Goal: Information Seeking & Learning: Learn about a topic

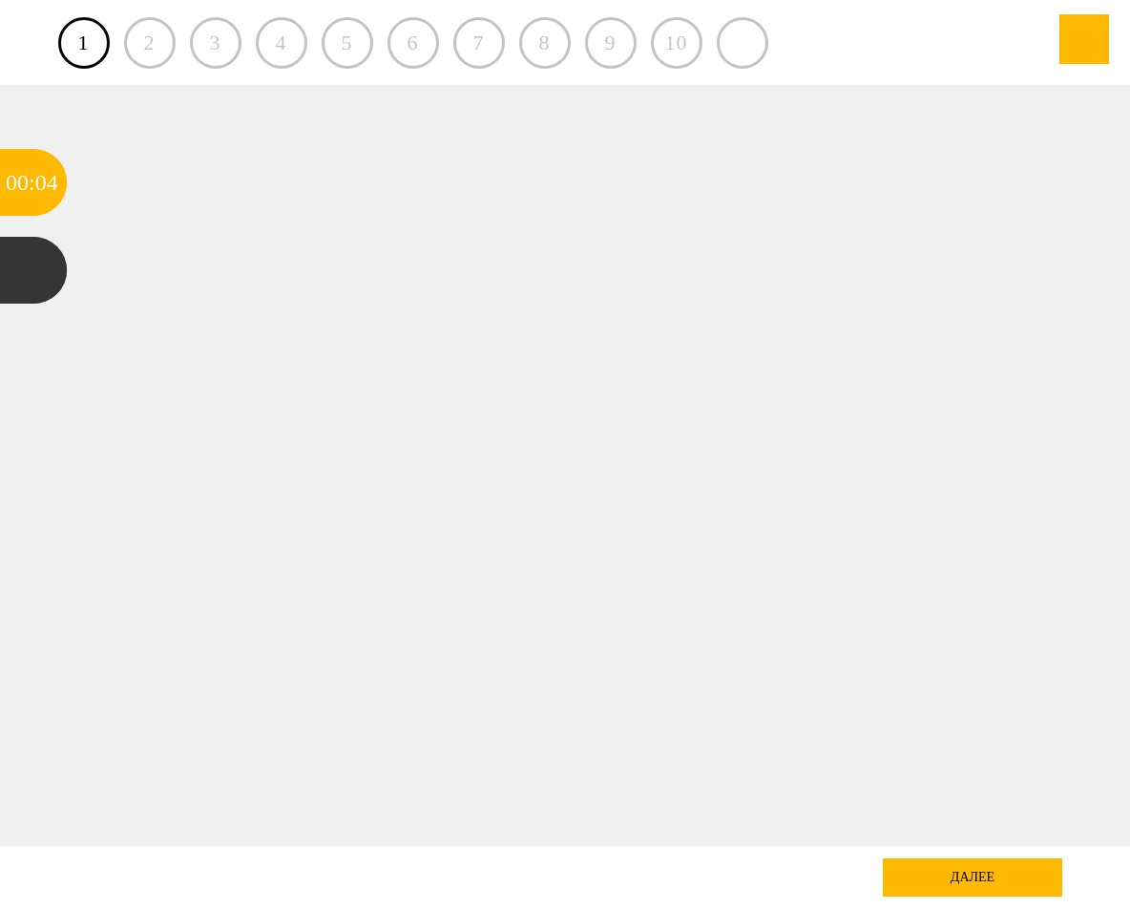
click at [157, 41] on div "2" at bounding box center [150, 43] width 52 height 52
click at [152, 49] on div "2" at bounding box center [150, 43] width 52 height 52
click at [36, 276] on div at bounding box center [33, 270] width 67 height 67
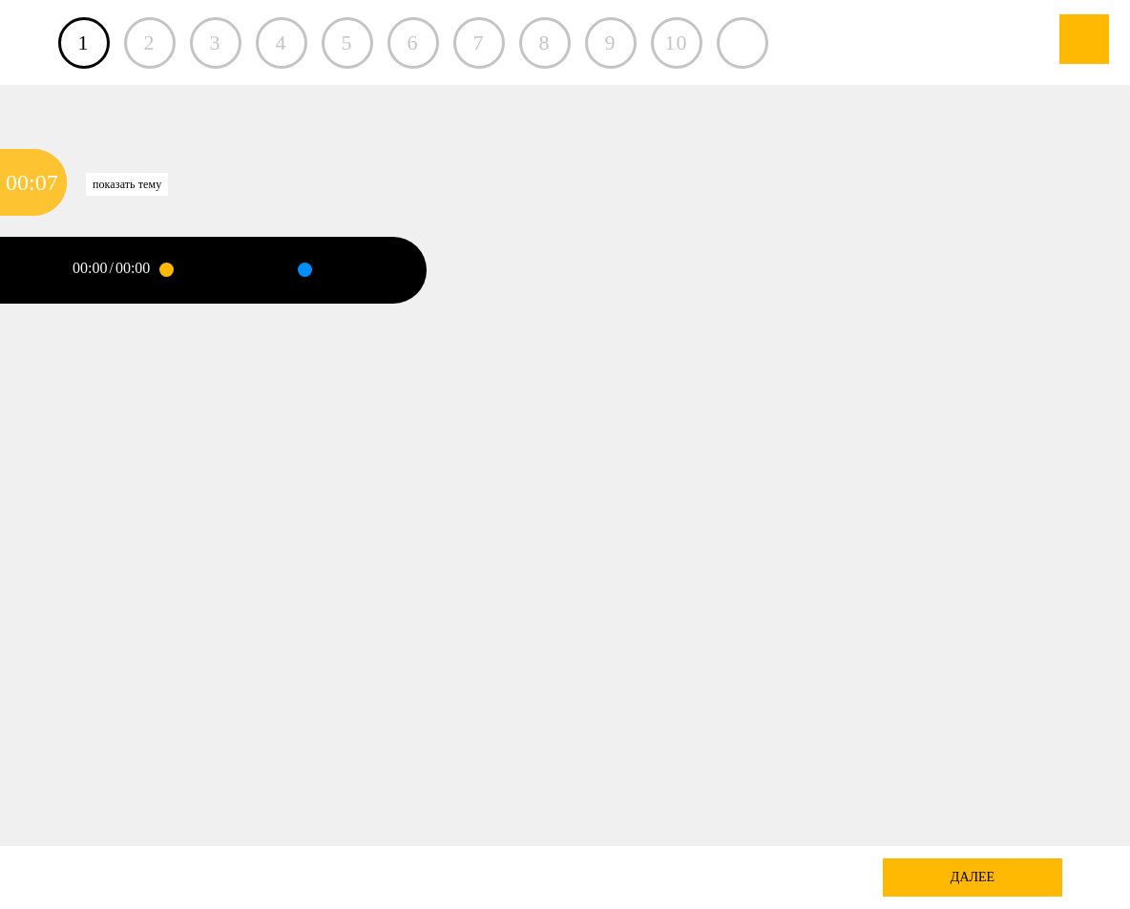
click at [45, 184] on div "07" at bounding box center [46, 182] width 23 height 67
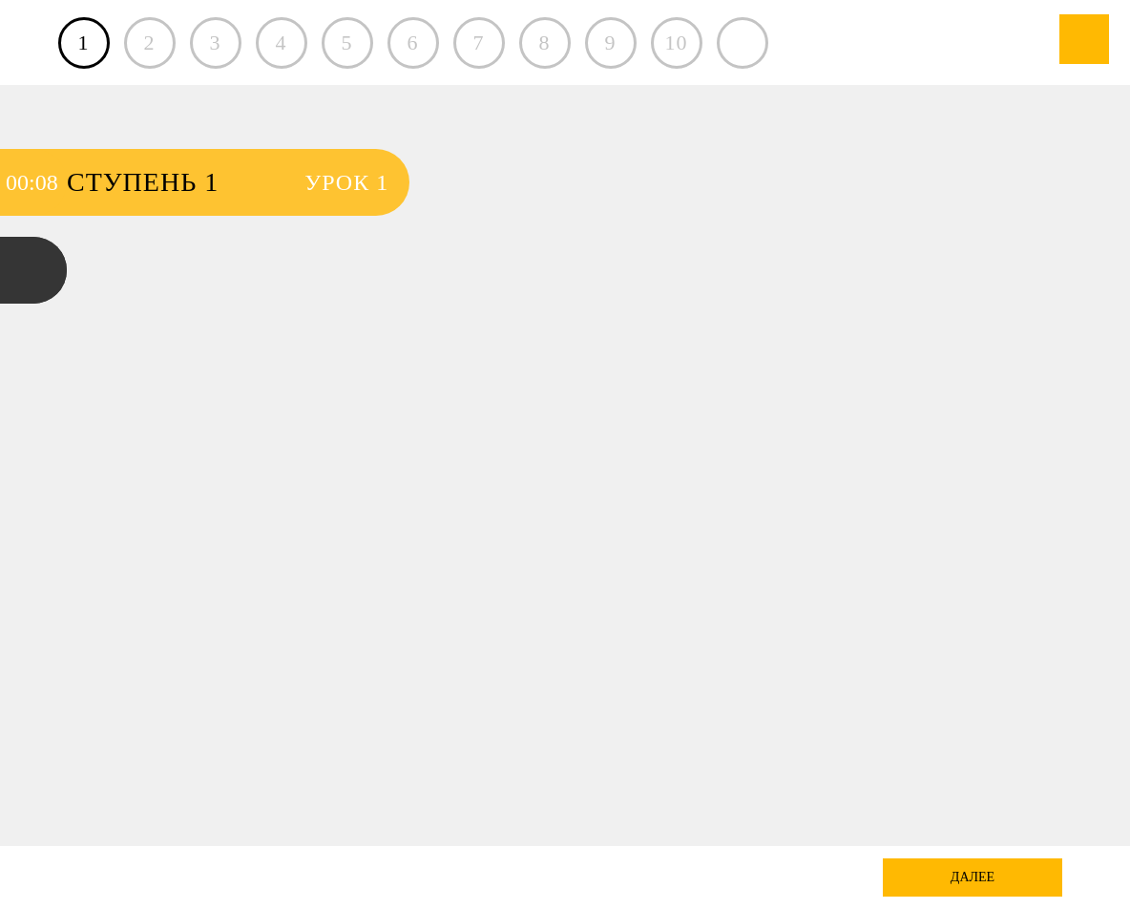
click at [152, 181] on span "Ступень 1" at bounding box center [176, 182] width 219 height 67
click at [355, 179] on span "Урок 1" at bounding box center [346, 182] width 84 height 67
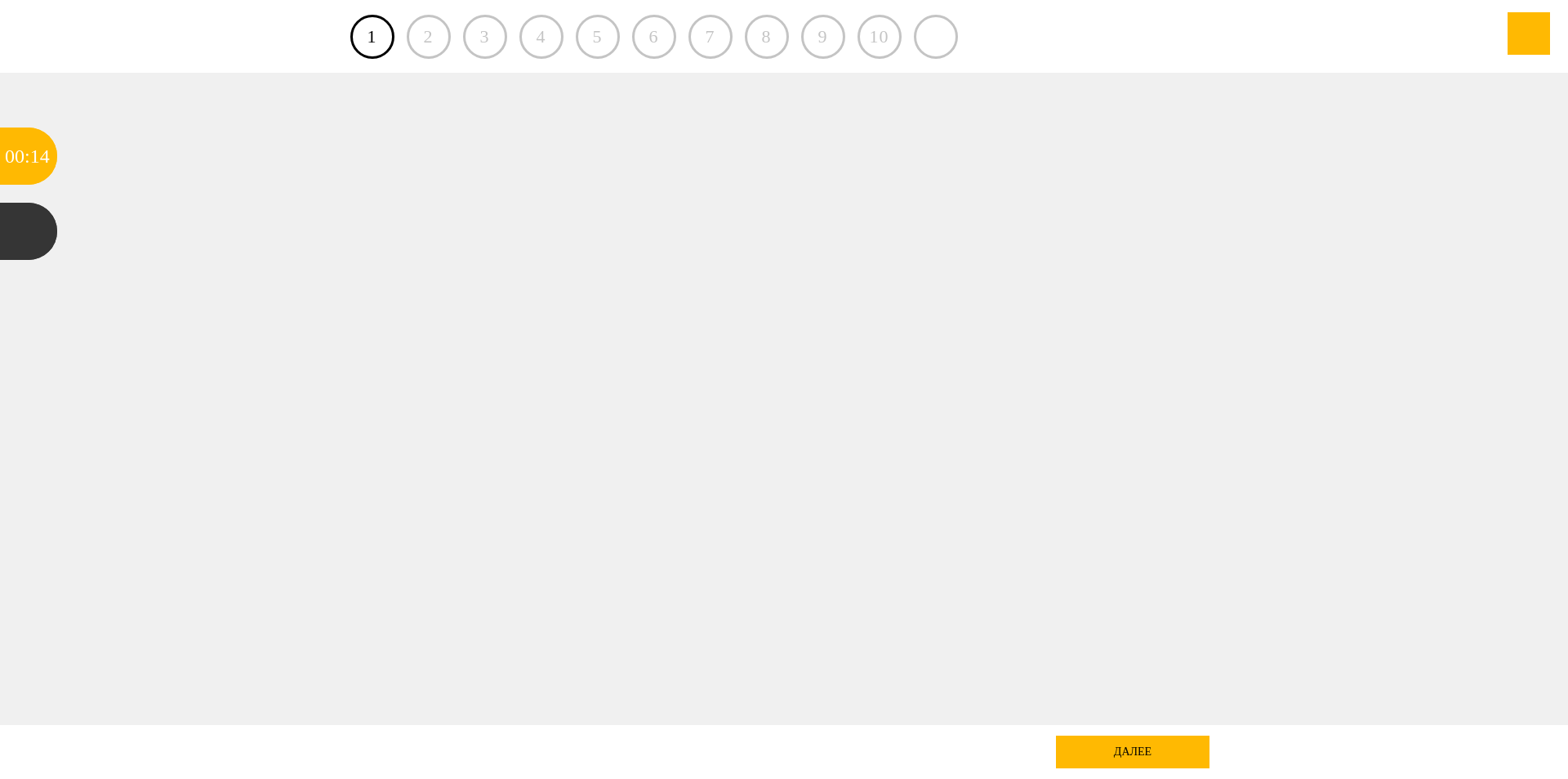
click at [966, 764] on div "далее" at bounding box center [1132, 752] width 153 height 33
click at [22, 228] on div at bounding box center [28, 231] width 57 height 57
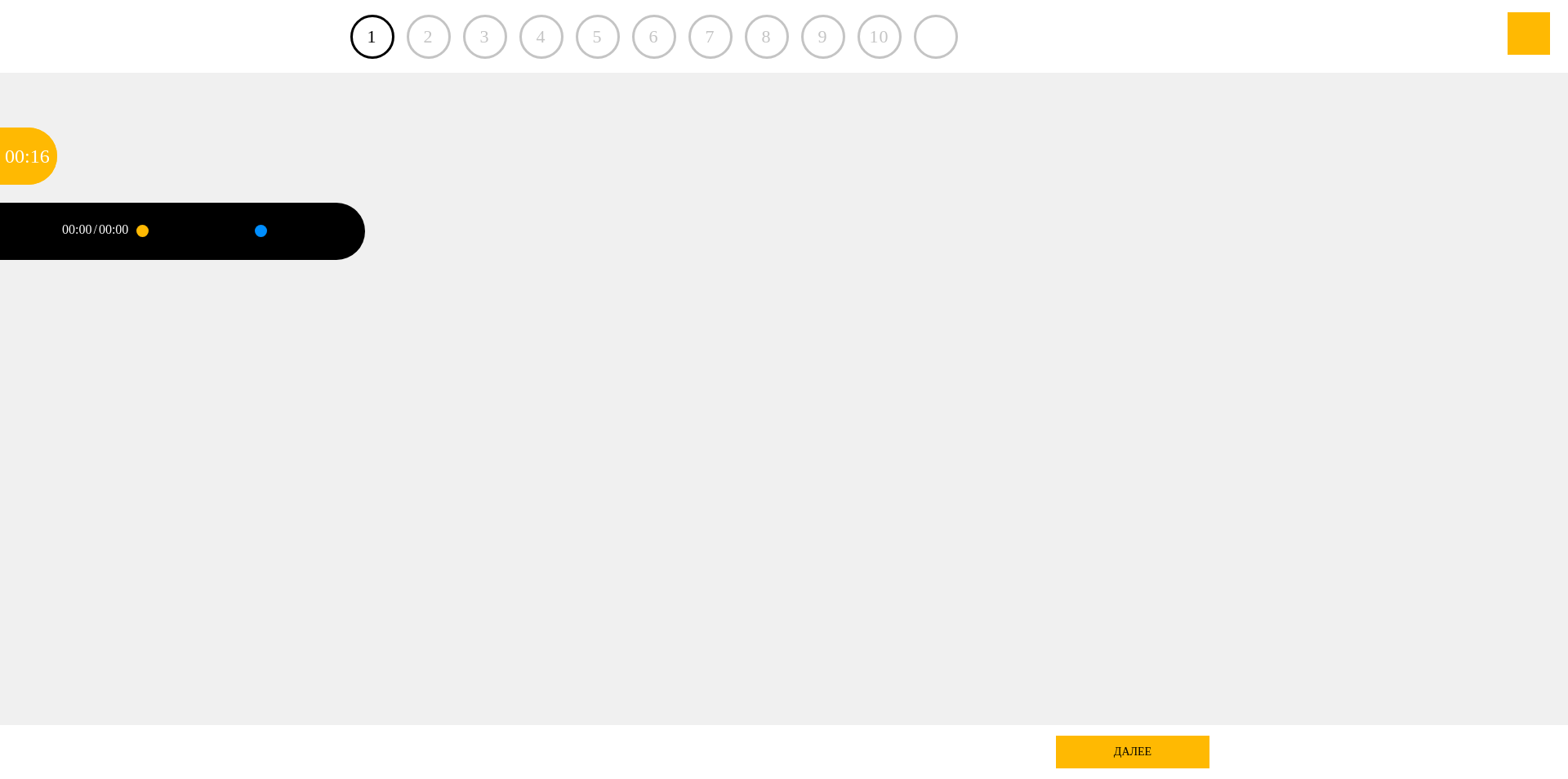
click at [123, 230] on div "00:00" at bounding box center [113, 229] width 29 height 13
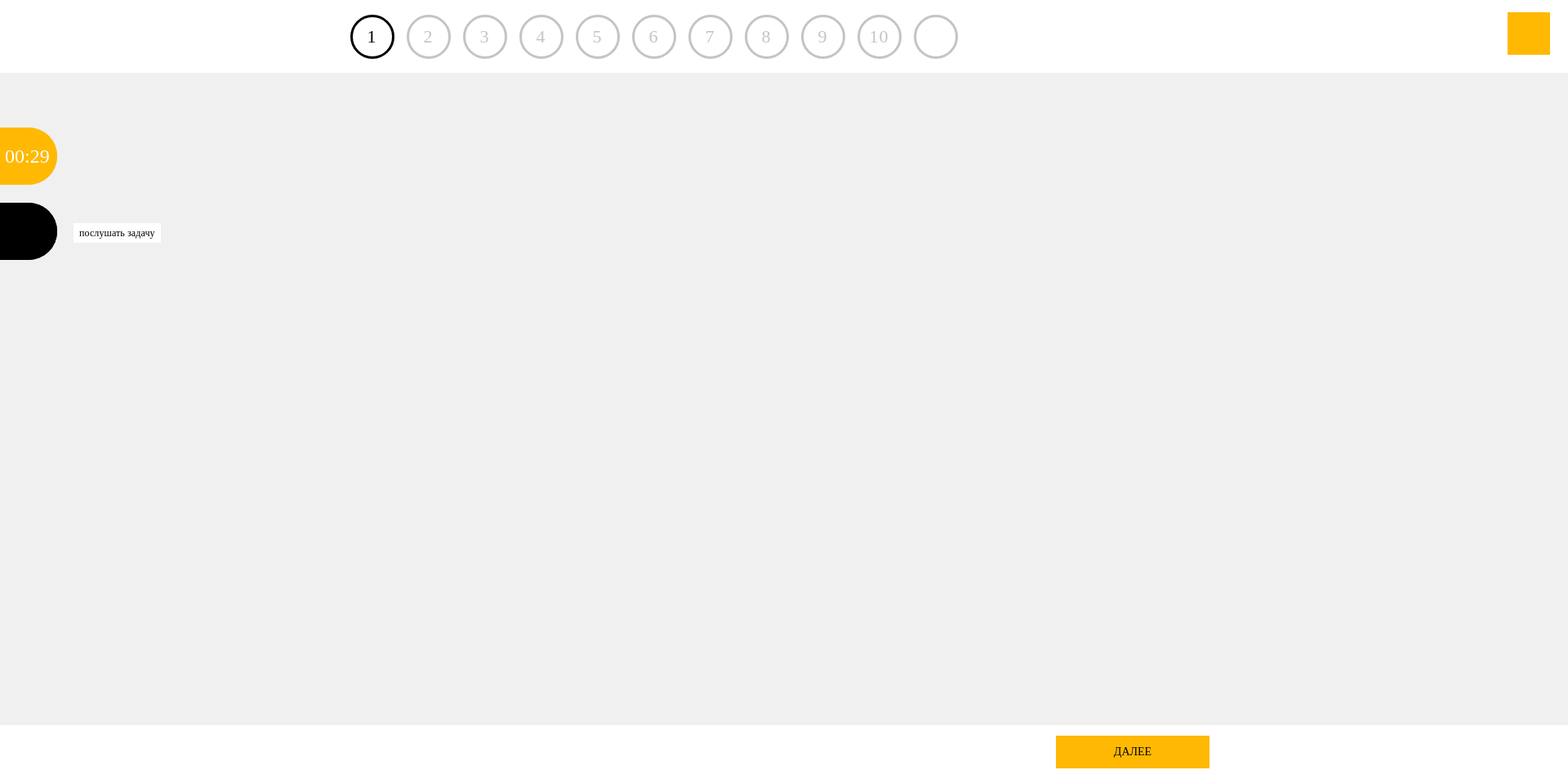
click at [18, 223] on div at bounding box center [28, 231] width 57 height 57
click at [8, 170] on div "01" at bounding box center [15, 156] width 20 height 57
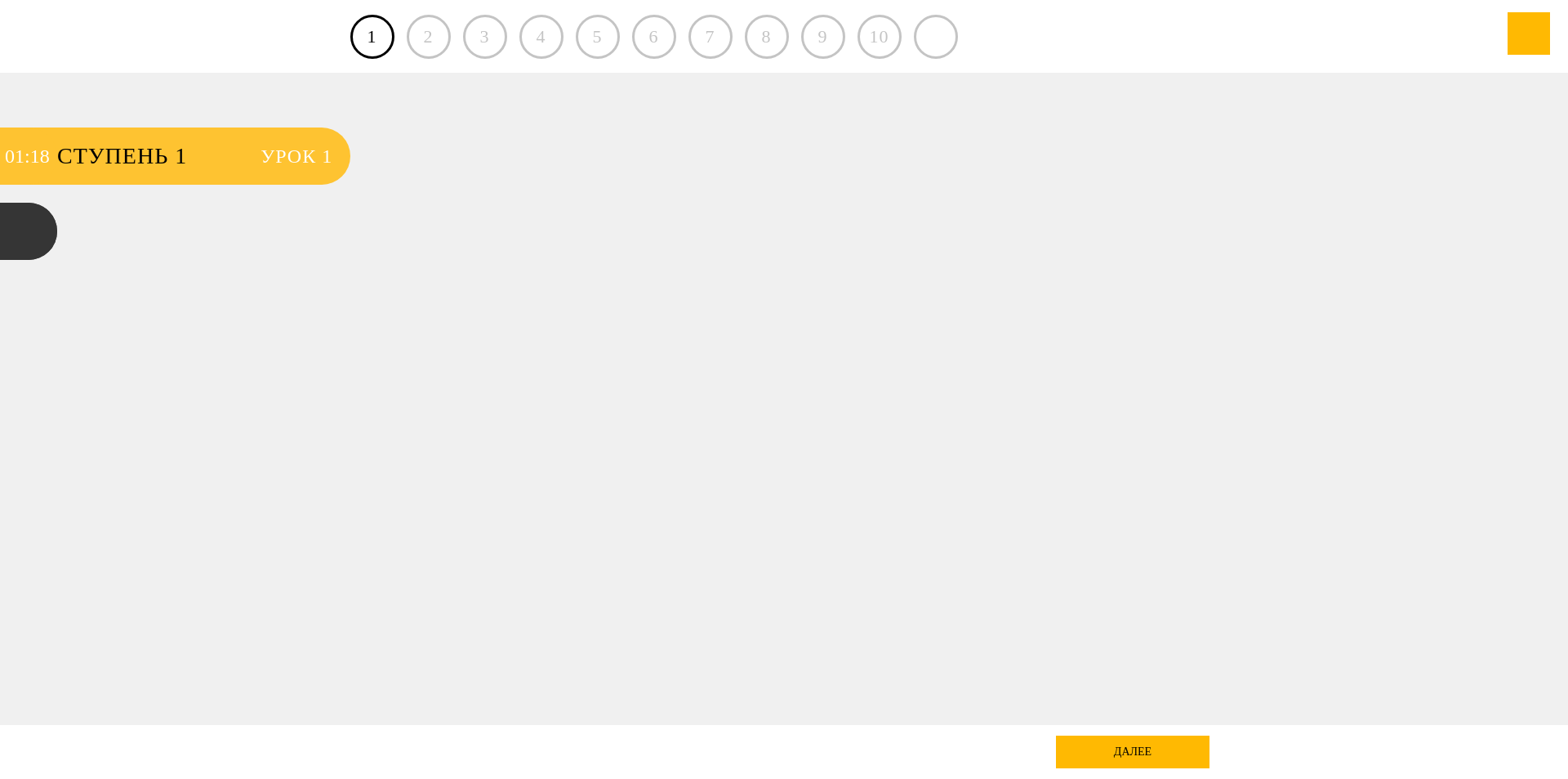
click at [15, 164] on div "01" at bounding box center [15, 156] width 20 height 57
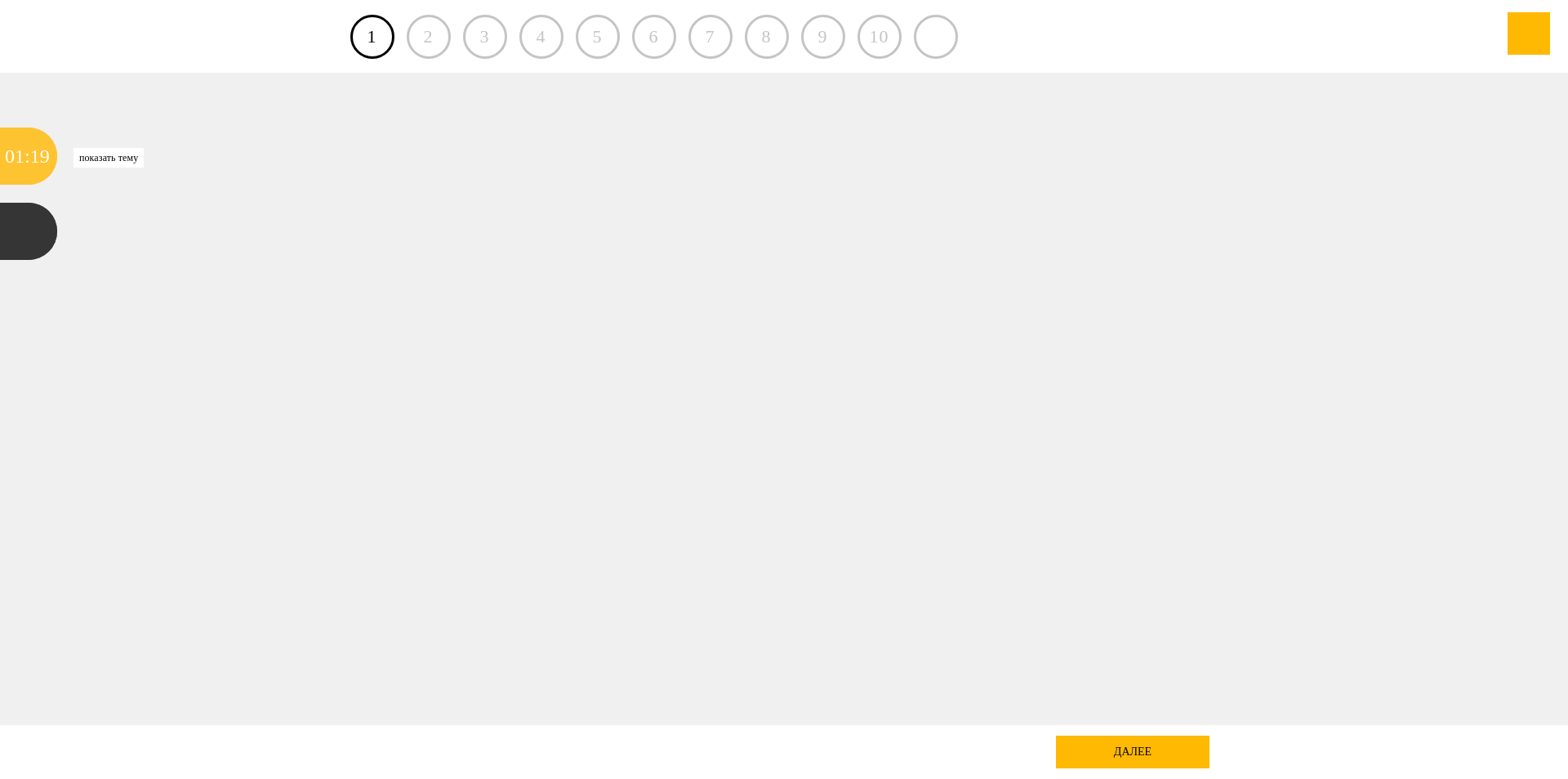
click at [40, 160] on div "19" at bounding box center [39, 156] width 20 height 57
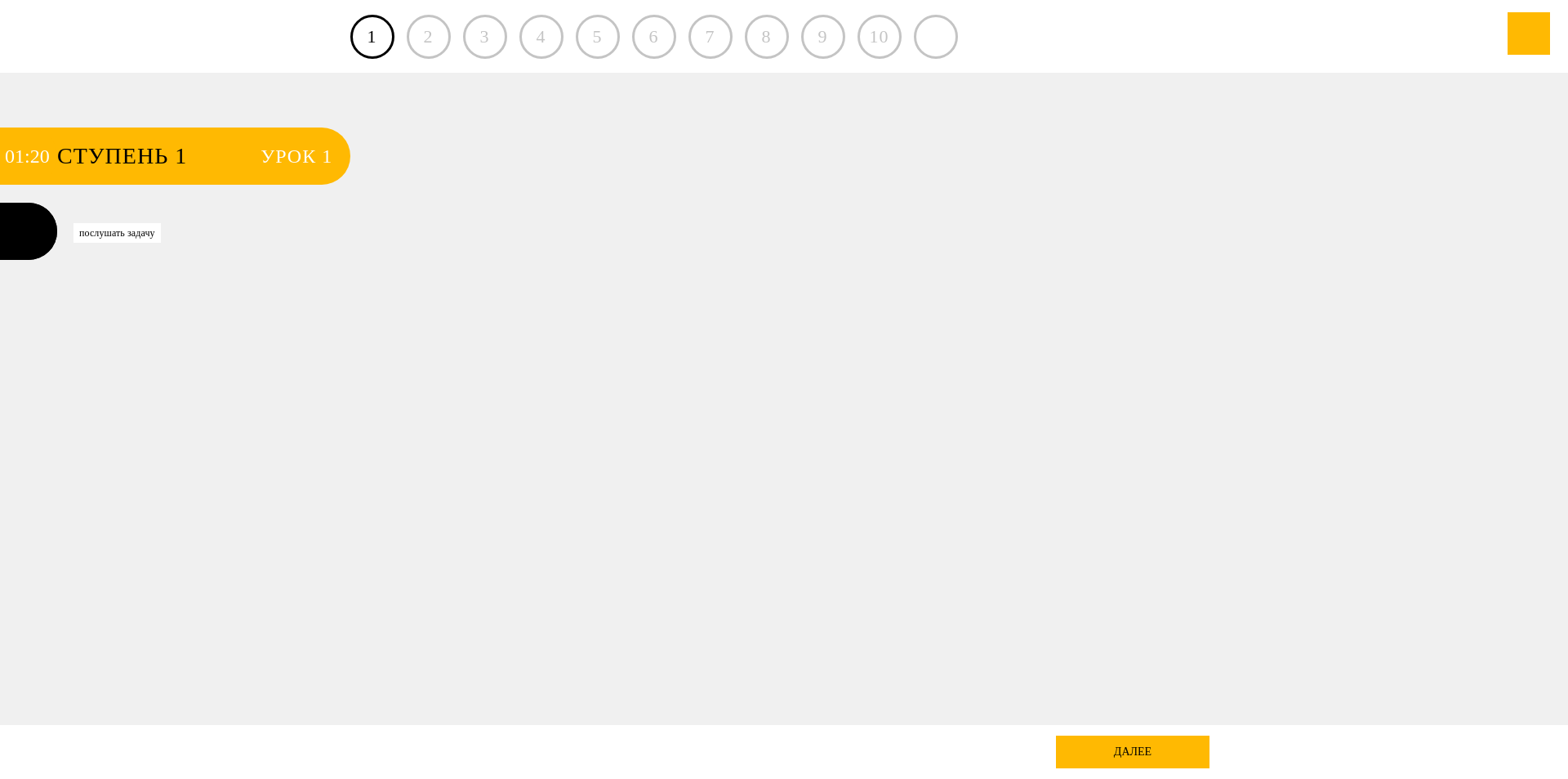
click at [39, 229] on div at bounding box center [28, 231] width 57 height 57
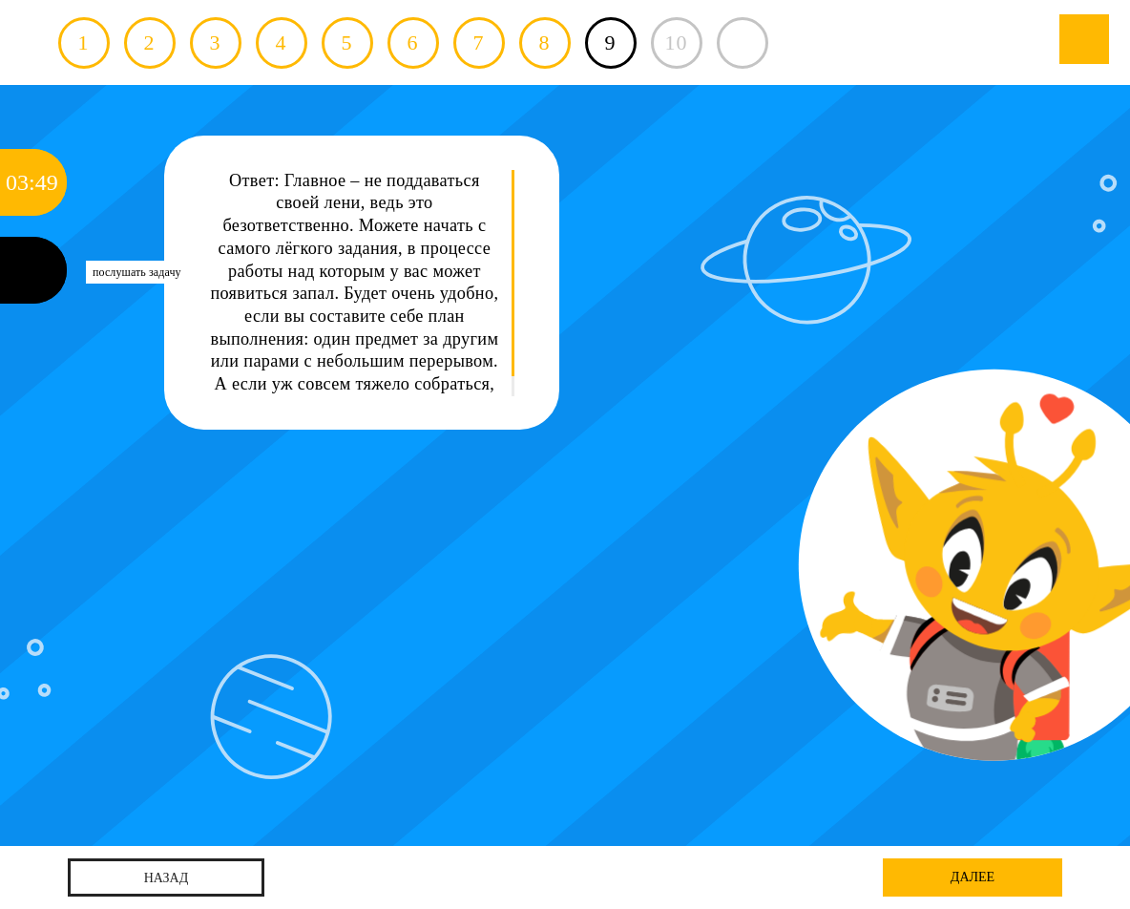
click at [35, 254] on div at bounding box center [33, 270] width 67 height 67
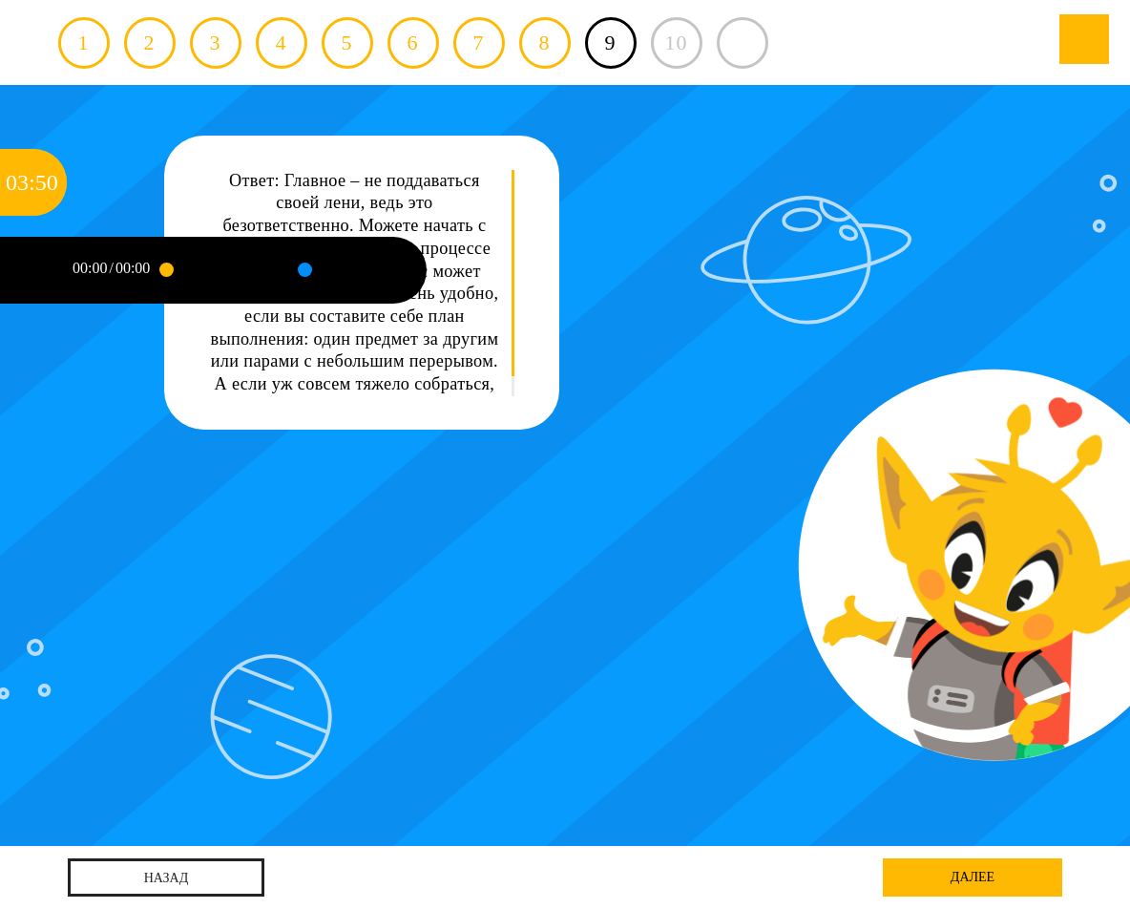
click at [104, 278] on div "00:00 / 00:00" at bounding box center [116, 270] width 99 height 67
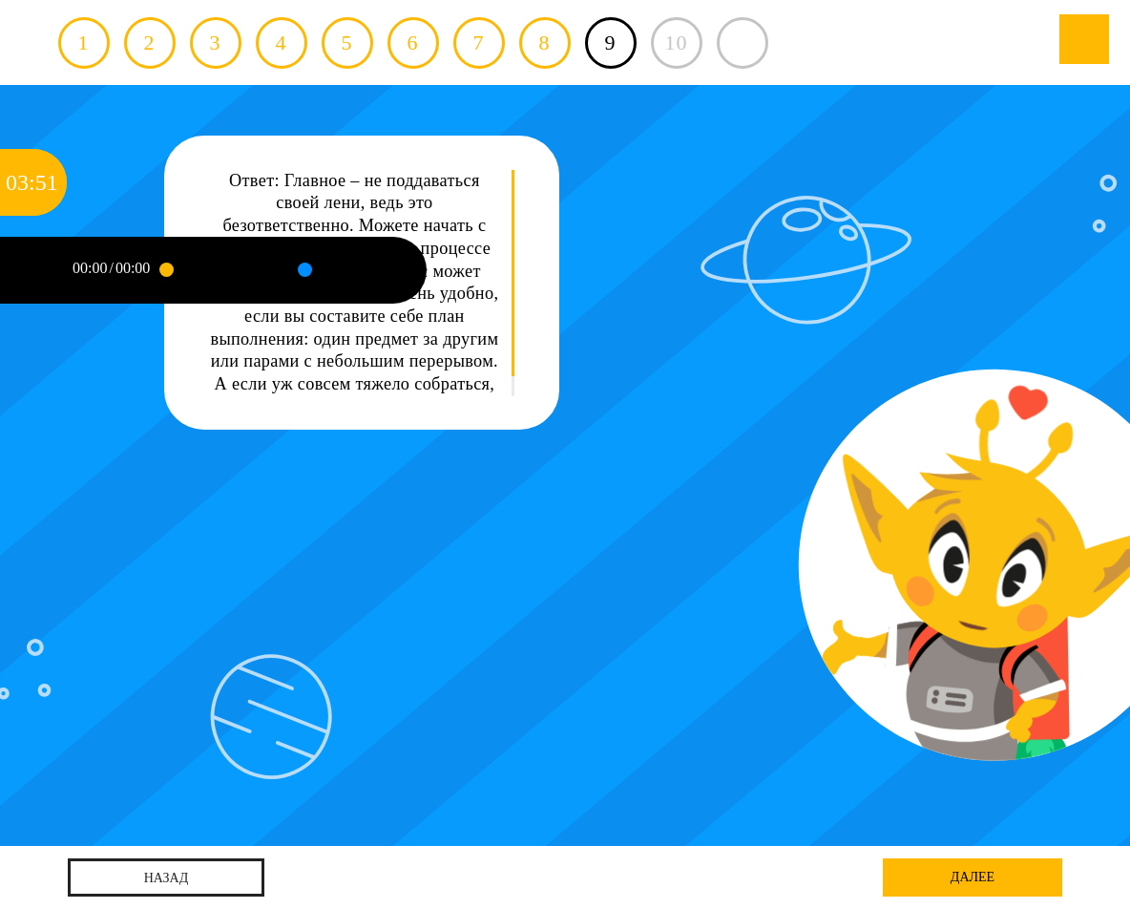
click at [164, 268] on div at bounding box center [166, 269] width 14 height 14
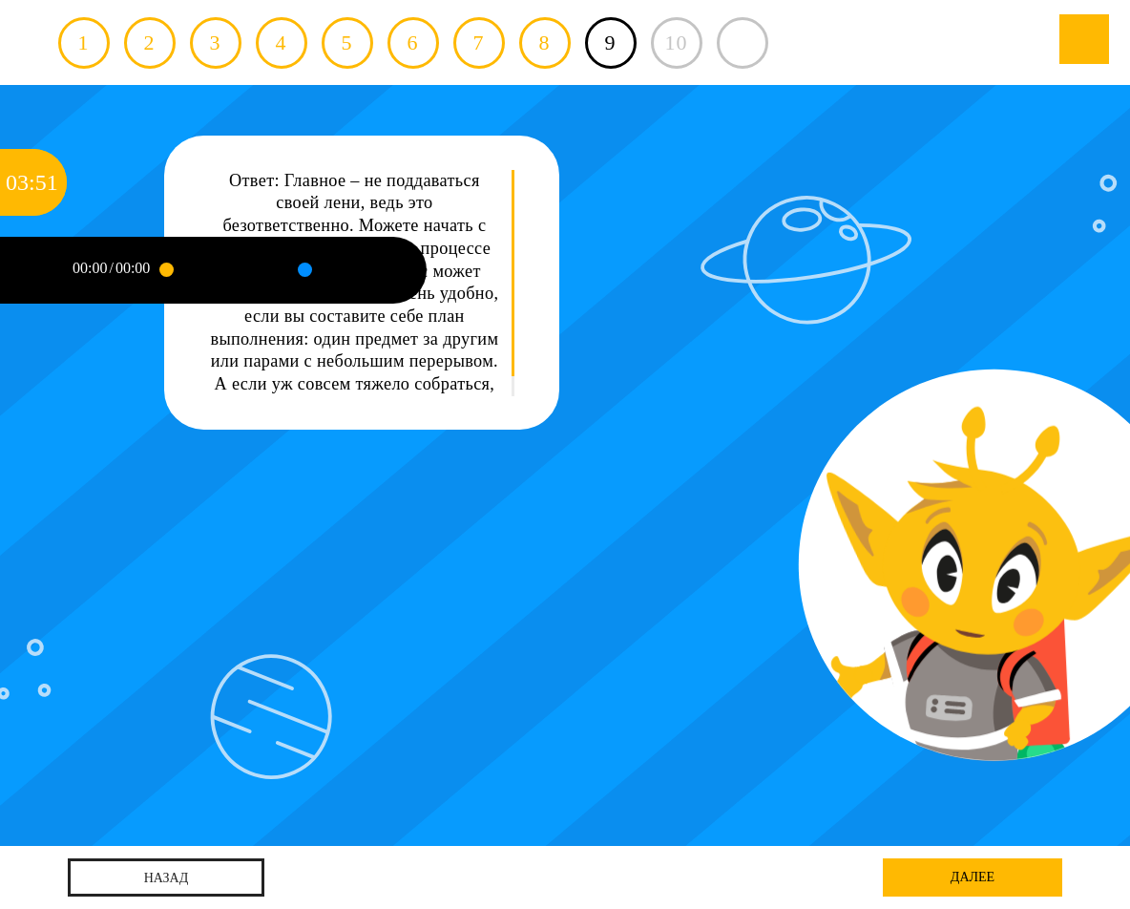
drag, startPoint x: 165, startPoint y: 268, endPoint x: 253, endPoint y: 272, distance: 87.9
click at [212, 269] on div at bounding box center [211, 270] width 90 height 67
drag, startPoint x: 266, startPoint y: 275, endPoint x: 351, endPoint y: 280, distance: 85.1
click at [321, 280] on div at bounding box center [331, 270] width 150 height 67
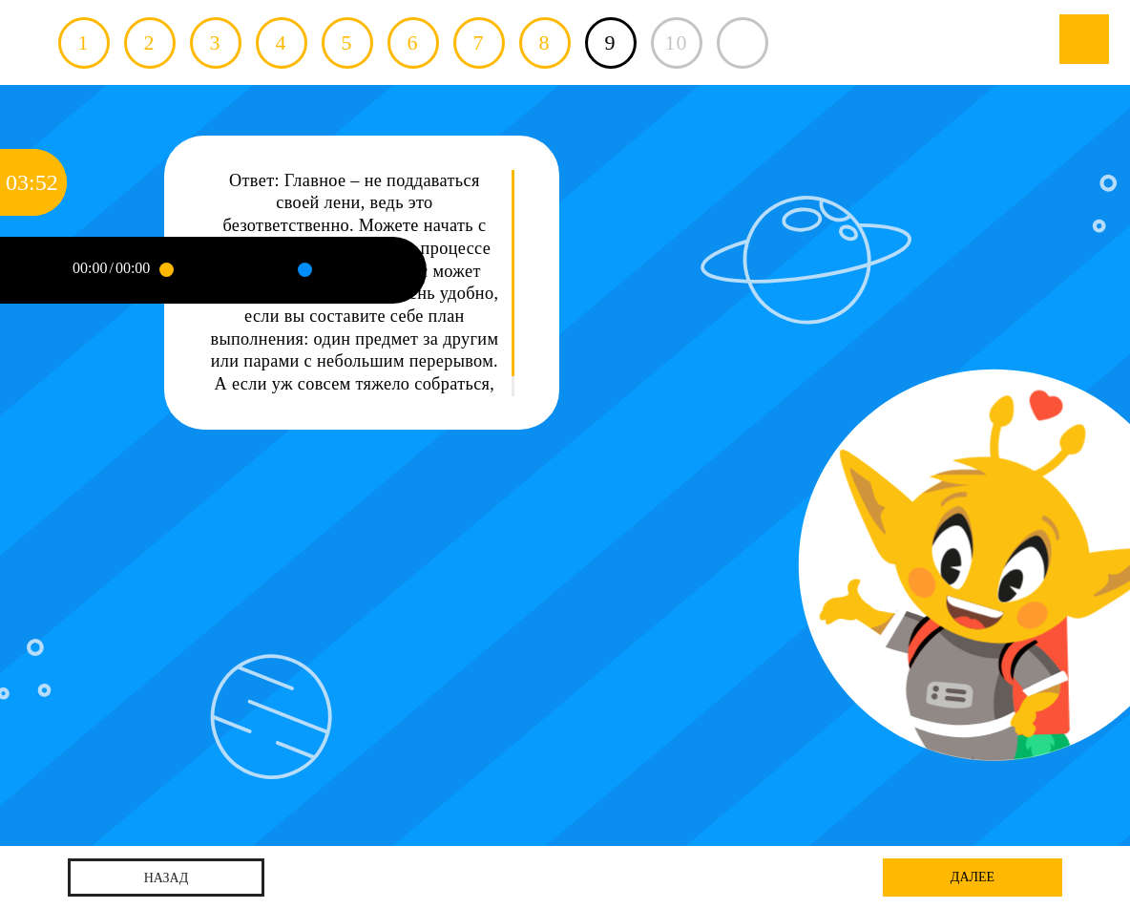
drag, startPoint x: 906, startPoint y: 288, endPoint x: 902, endPoint y: 398, distance: 109.8
click at [909, 366] on div "Ответ: Главное – не поддаваться своей лени, ведь это безответственно. Можете на…" at bounding box center [564, 465] width 1017 height 761
